Goal: Answer question/provide support: Ask a question

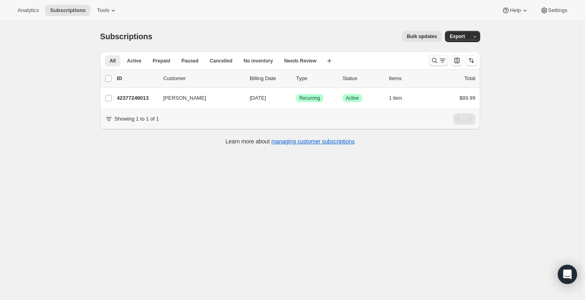
click at [438, 62] on icon "Search and filter results" at bounding box center [434, 60] width 8 height 8
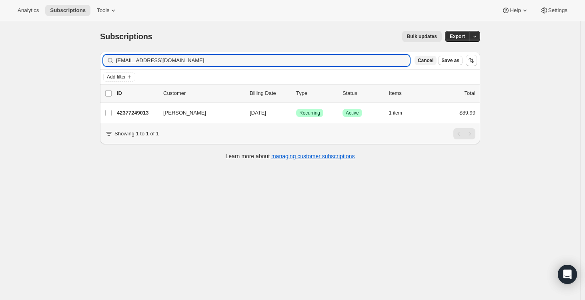
click at [422, 56] on button "Cancel" at bounding box center [425, 61] width 22 height 10
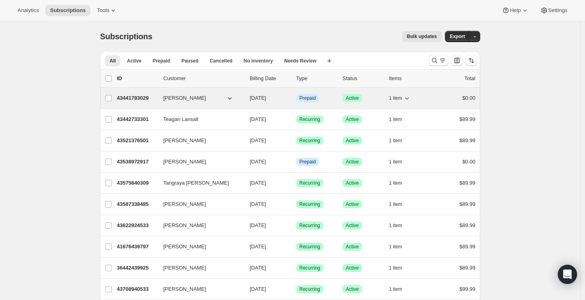
click at [147, 97] on p "43441783029" at bounding box center [137, 98] width 40 height 8
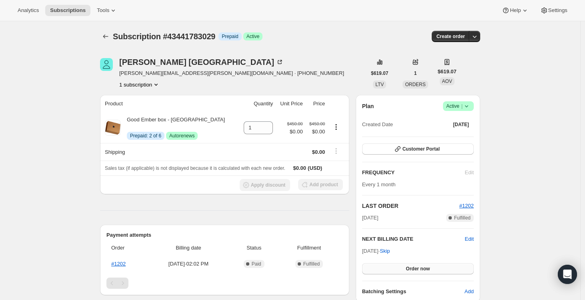
click at [411, 268] on span "Order now" at bounding box center [418, 268] width 24 height 6
click at [411, 268] on span "Click to confirm" at bounding box center [418, 268] width 36 height 6
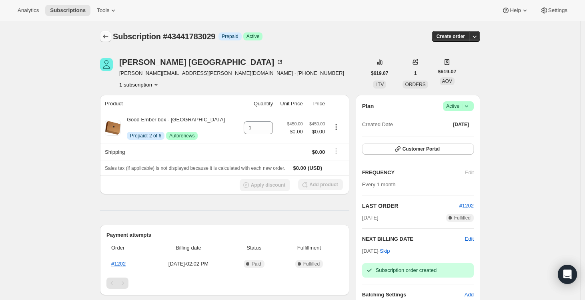
click at [107, 33] on icon "Subscriptions" at bounding box center [106, 36] width 8 height 8
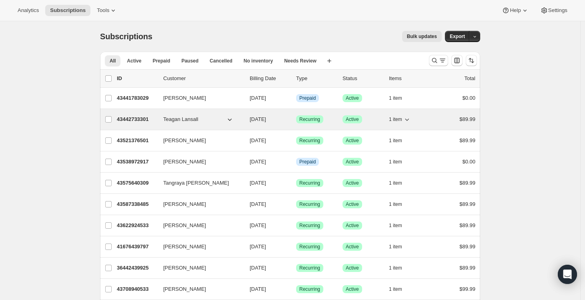
click at [139, 119] on p "43442733301" at bounding box center [137, 119] width 40 height 8
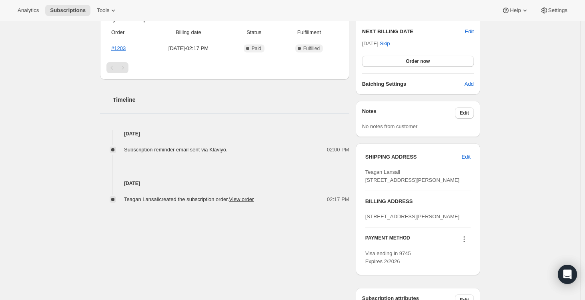
scroll to position [170, 0]
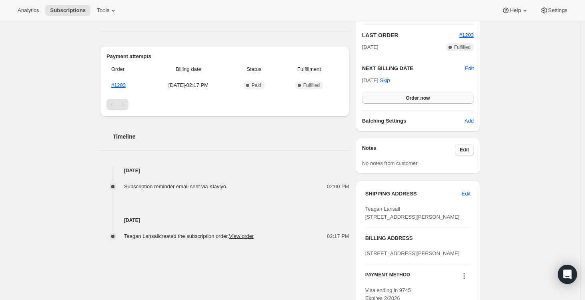
click at [420, 99] on span "Order now" at bounding box center [418, 98] width 24 height 6
click at [420, 99] on span "Click to confirm" at bounding box center [418, 98] width 36 height 6
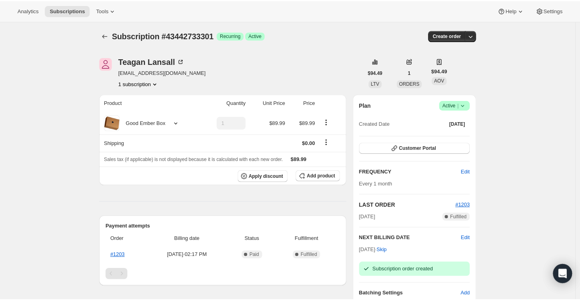
scroll to position [0, 0]
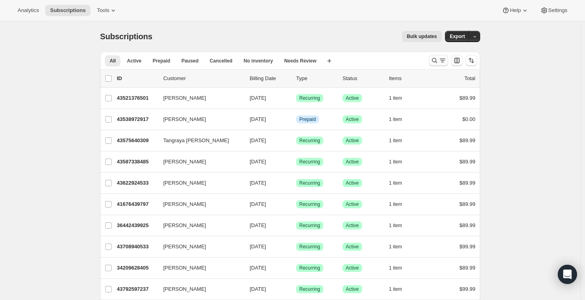
click at [444, 62] on icon "Search and filter results" at bounding box center [442, 60] width 8 height 8
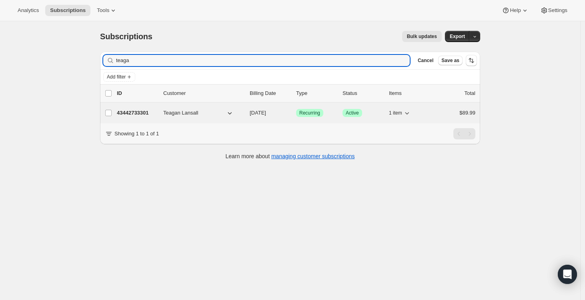
type input "teaga"
click at [142, 111] on p "43442733301" at bounding box center [137, 113] width 40 height 8
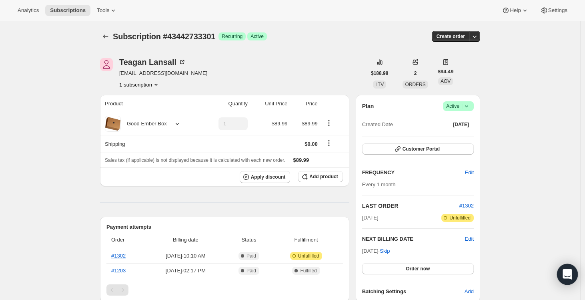
click at [566, 272] on icon "Open Intercom Messenger" at bounding box center [566, 274] width 9 height 10
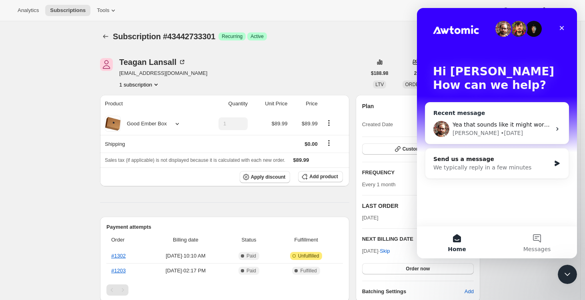
click at [490, 120] on div "Yea that sounds like it might work; though if its a customer that's not purchas…" at bounding box center [501, 124] width 98 height 8
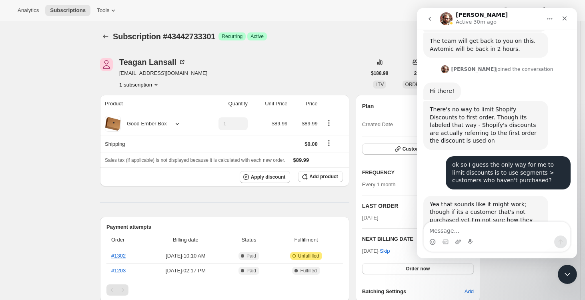
scroll to position [707, 0]
click at [505, 231] on textarea "Message…" at bounding box center [497, 229] width 146 height 14
click at [564, 271] on icon "Close Intercom Messenger" at bounding box center [566, 273] width 10 height 10
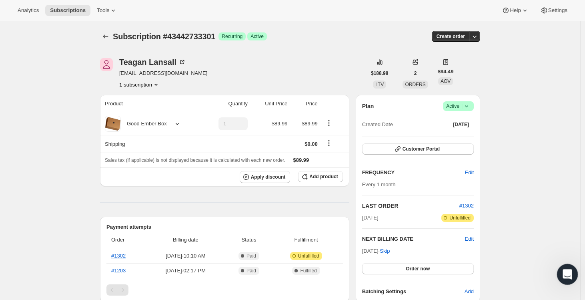
scroll to position [0, 0]
click at [566, 273] on icon "Open Intercom Messenger" at bounding box center [566, 273] width 6 height 6
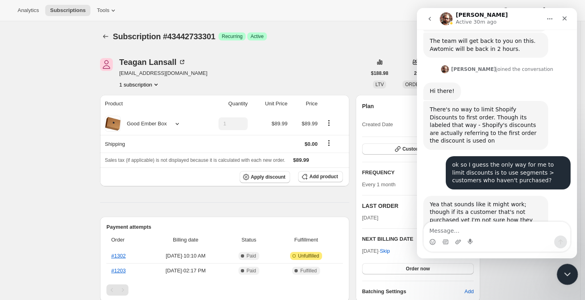
scroll to position [707, 0]
click at [433, 18] on button "go back" at bounding box center [429, 18] width 15 height 15
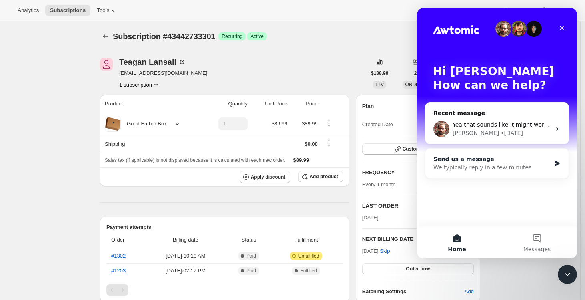
click at [491, 160] on div "Send us a message" at bounding box center [491, 159] width 117 height 8
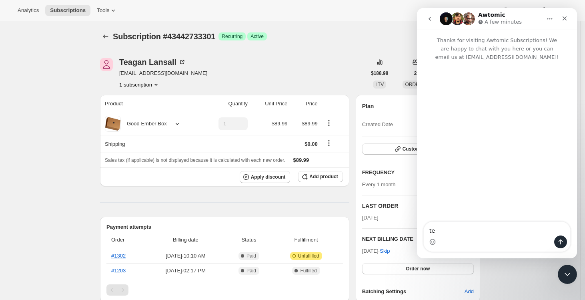
type textarea "t"
type textarea "can I change the email address for a subscriber"
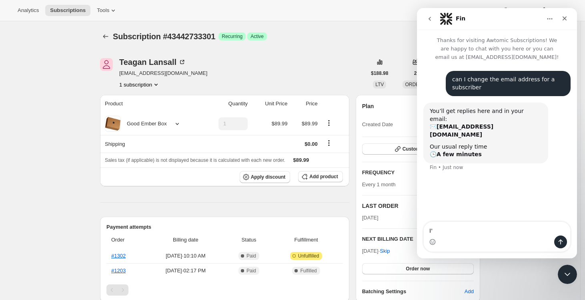
type textarea "I"
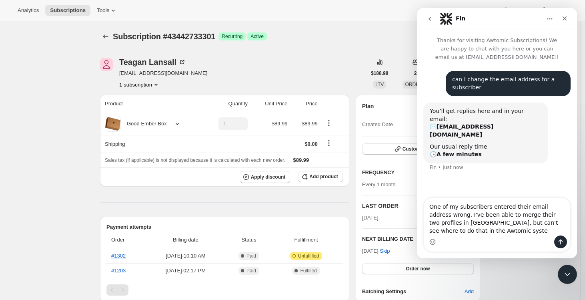
type textarea "One of my subscribers entered their email address wrong. I've been able to merg…"
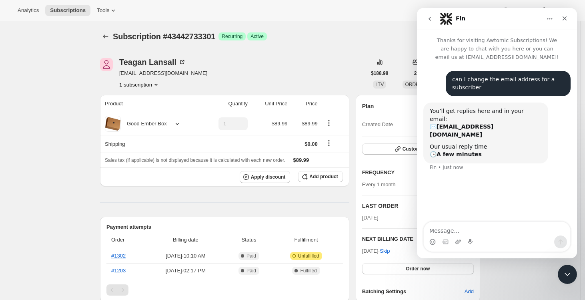
click at [52, 113] on div "Subscription #43442733301. This page is ready Subscription #43442733301 Success…" at bounding box center [290, 288] width 580 height 534
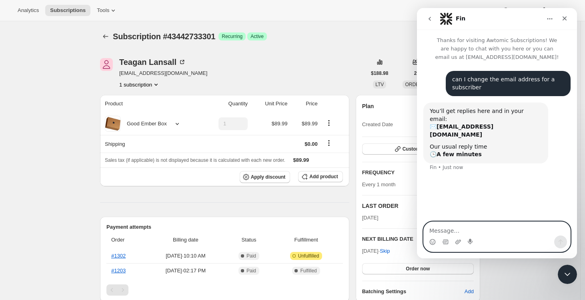
click at [498, 230] on textarea "Message…" at bounding box center [497, 229] width 146 height 14
paste textarea "One of my subscribers entered their email address wrong. I've been able to merg…"
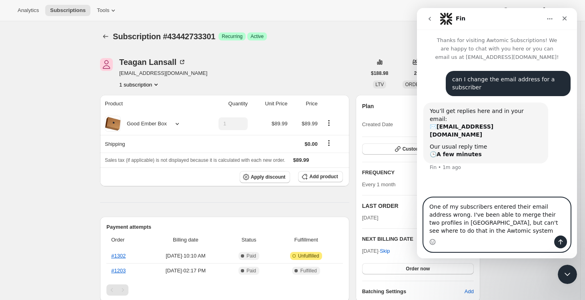
type textarea "One of my subscribers entered their email address wrong. I've been able to merg…"
click at [560, 242] on icon "Send a message…" at bounding box center [560, 241] width 6 height 6
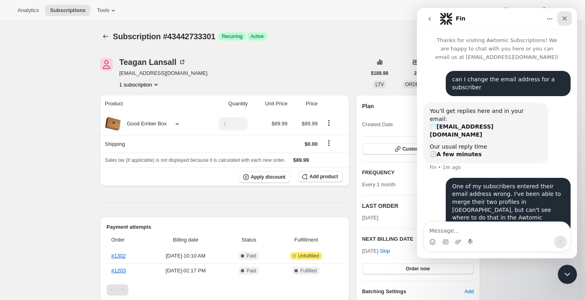
click at [566, 18] on icon "Close" at bounding box center [564, 18] width 6 height 6
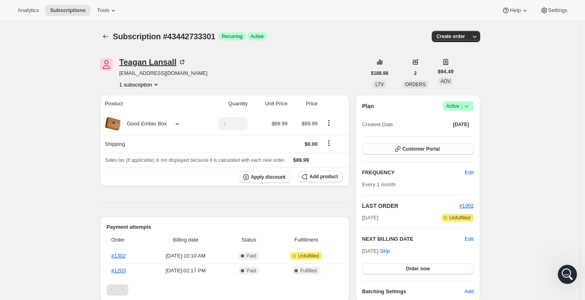
click at [181, 63] on icon at bounding box center [182, 62] width 8 height 8
click at [106, 37] on icon "Subscriptions" at bounding box center [106, 36] width 8 height 8
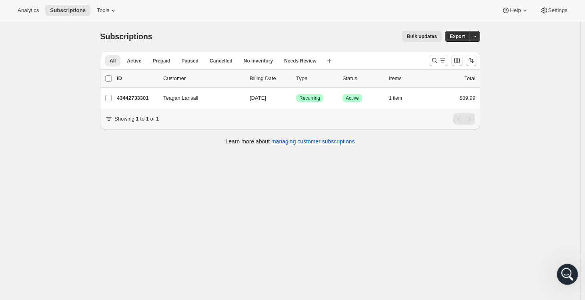
click at [566, 270] on icon "Open Intercom Messenger" at bounding box center [566, 272] width 13 height 13
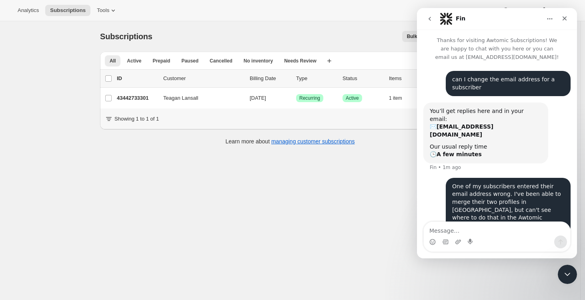
click at [491, 232] on textarea "Message…" at bounding box center [497, 229] width 146 height 14
click at [27, 161] on div "Subscriptions. This page is ready Subscriptions Bulk updates More actions Bulk …" at bounding box center [290, 171] width 580 height 300
click at [510, 231] on textarea "I tr" at bounding box center [497, 229] width 146 height 14
type textarea "i think i worked it out nevermind"
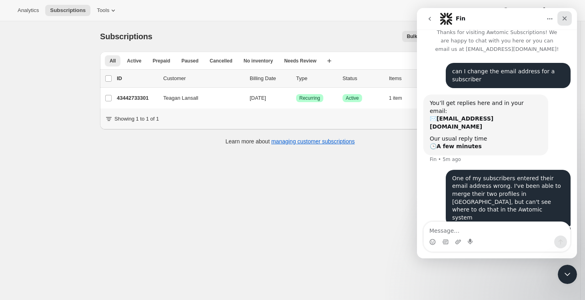
drag, startPoint x: 568, startPoint y: 16, endPoint x: 985, endPoint y: 24, distance: 416.9
click at [568, 16] on div "Close" at bounding box center [564, 18] width 14 height 14
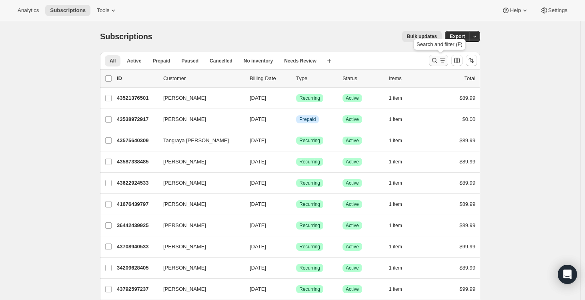
click at [438, 59] on icon "Search and filter results" at bounding box center [434, 60] width 8 height 8
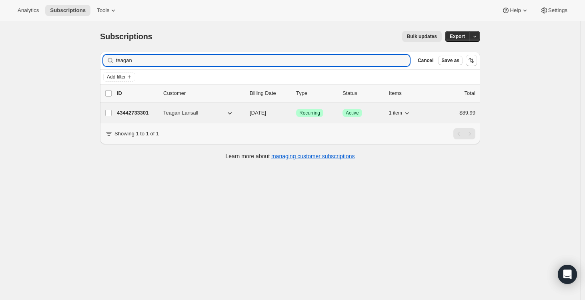
type input "teagan"
click at [133, 114] on p "43442733301" at bounding box center [137, 113] width 40 height 8
